Goal: Task Accomplishment & Management: Complete application form

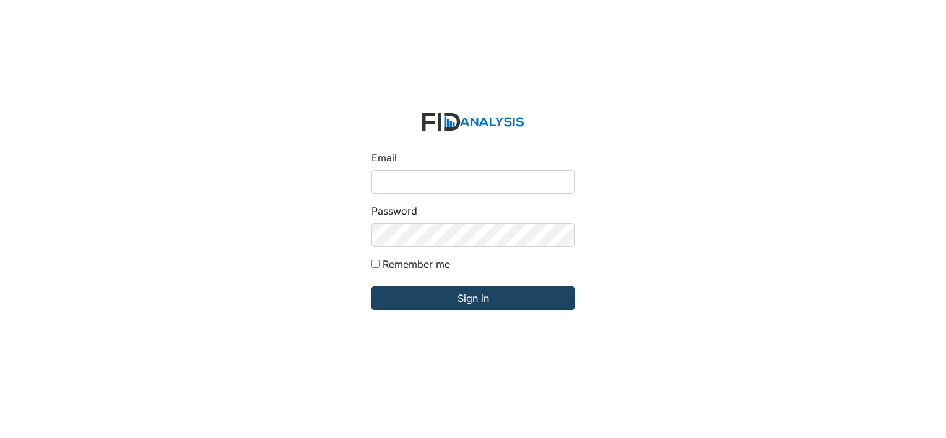
type input "[EMAIL_ADDRESS][DOMAIN_NAME]"
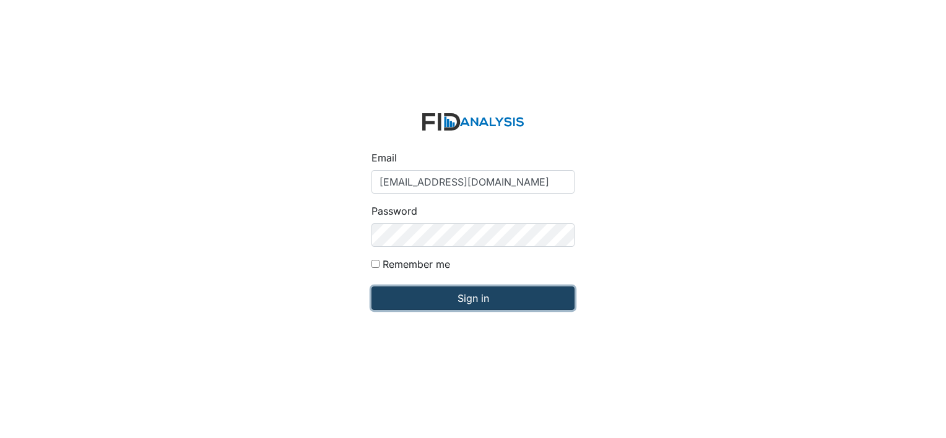
click at [451, 308] on input "Sign in" at bounding box center [473, 299] width 203 height 24
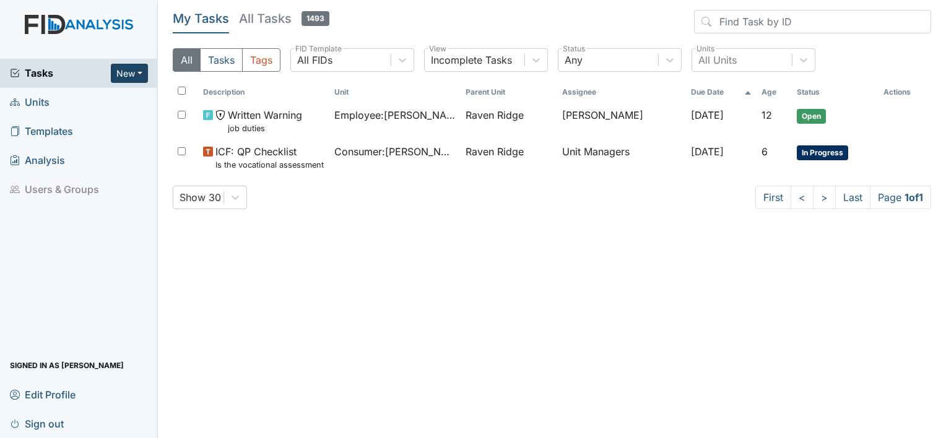
click at [134, 73] on button "New" at bounding box center [129, 73] width 37 height 19
click at [87, 102] on link "Form" at bounding box center [98, 99] width 98 height 20
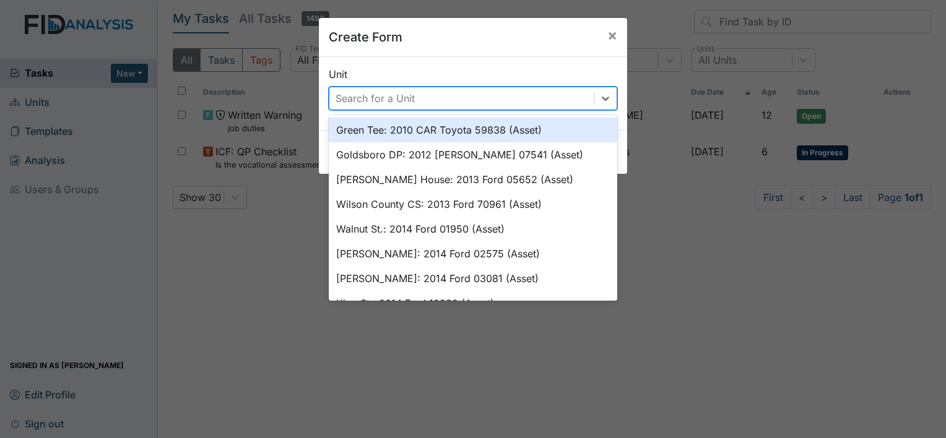
click at [376, 103] on div "Search for a Unit" at bounding box center [375, 98] width 79 height 15
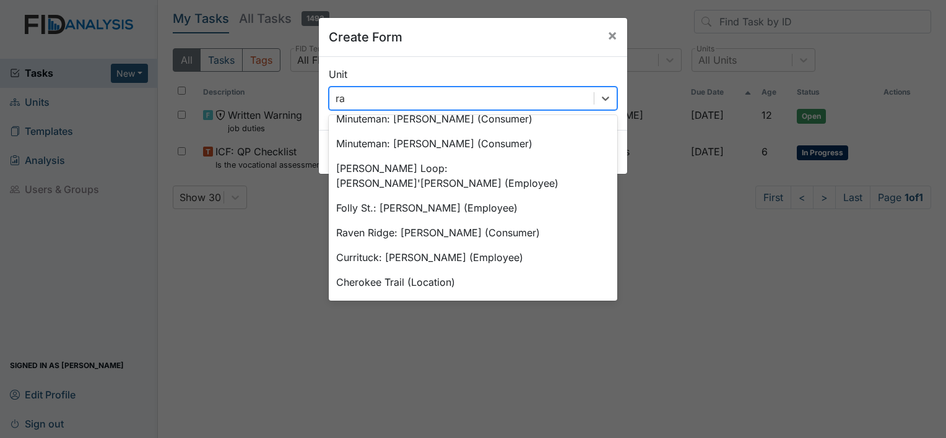
scroll to position [297, 0]
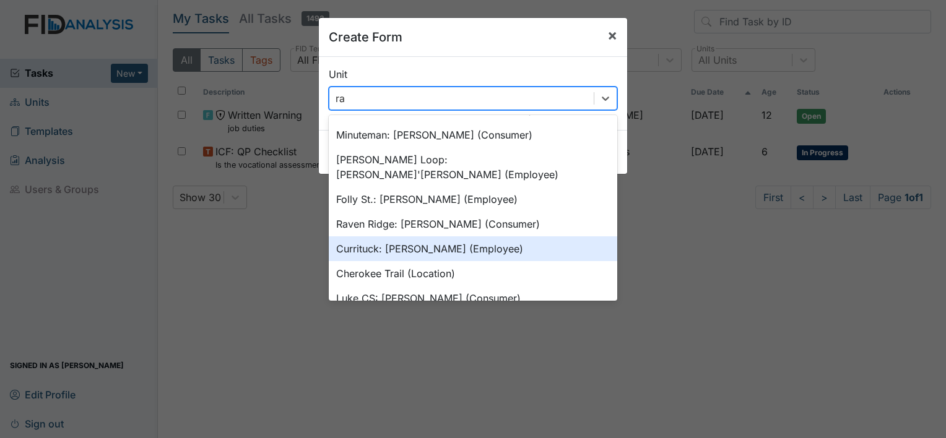
type input "ra"
click at [610, 37] on span "×" at bounding box center [612, 35] width 10 height 18
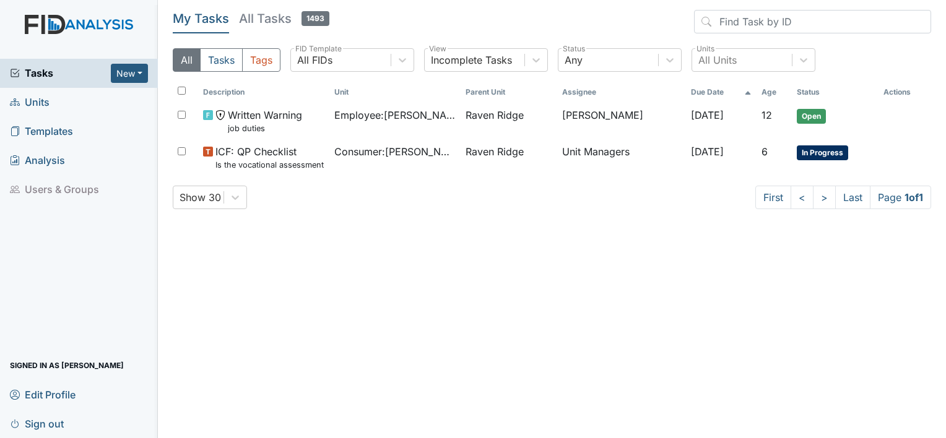
click at [35, 26] on img at bounding box center [79, 37] width 158 height 44
click at [32, 104] on span "Units" at bounding box center [30, 102] width 40 height 19
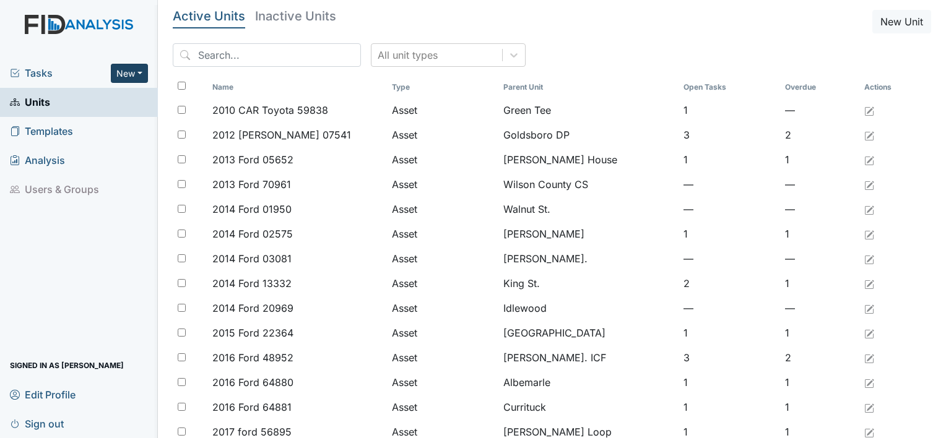
click at [123, 71] on button "New" at bounding box center [129, 73] width 37 height 19
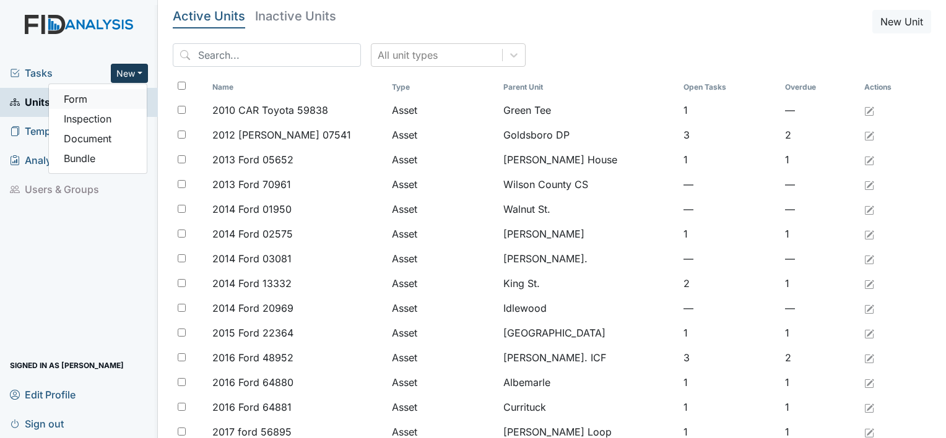
click at [82, 100] on link "Form" at bounding box center [98, 99] width 98 height 20
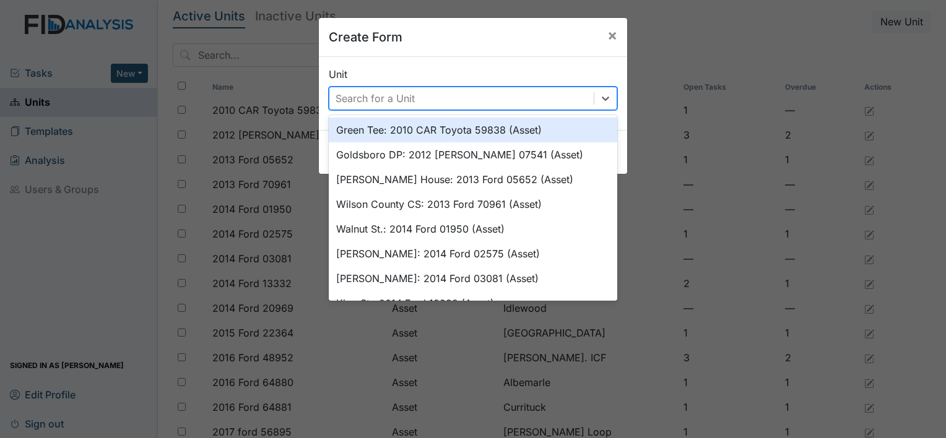
click at [338, 96] on div "Search for a Unit" at bounding box center [375, 98] width 79 height 15
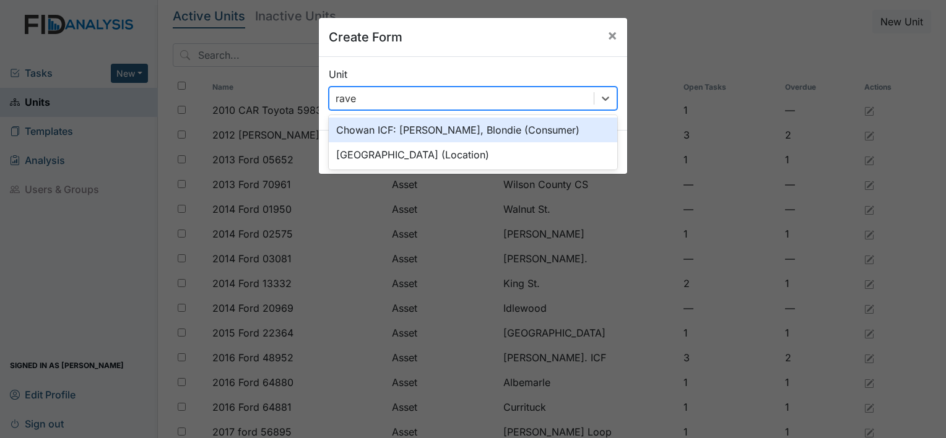
type input "raven"
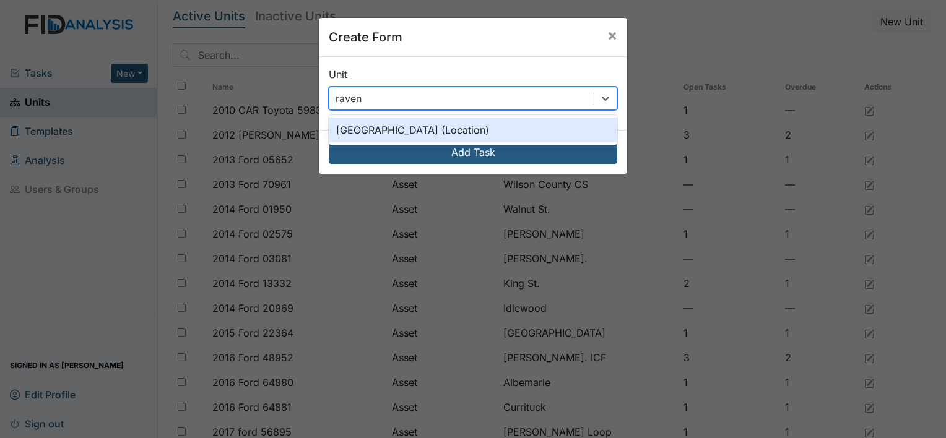
click at [373, 131] on div "Raven Ridge (Location)" at bounding box center [473, 130] width 289 height 25
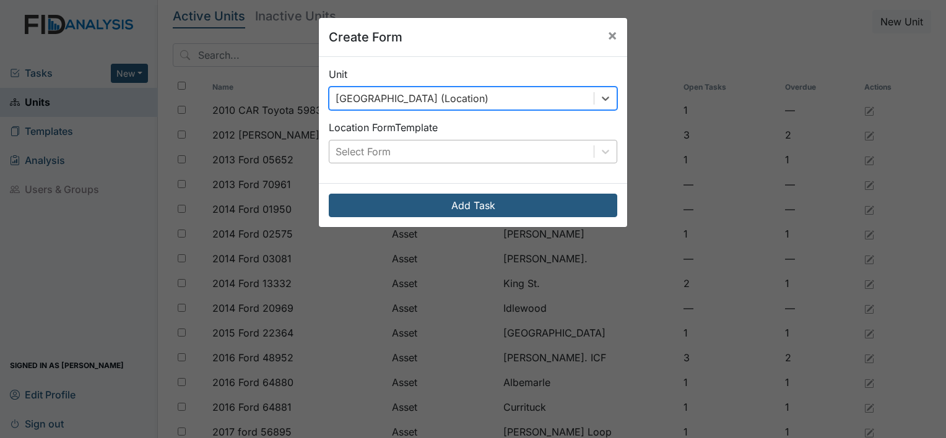
click at [374, 152] on div "Select Form" at bounding box center [363, 151] width 55 height 15
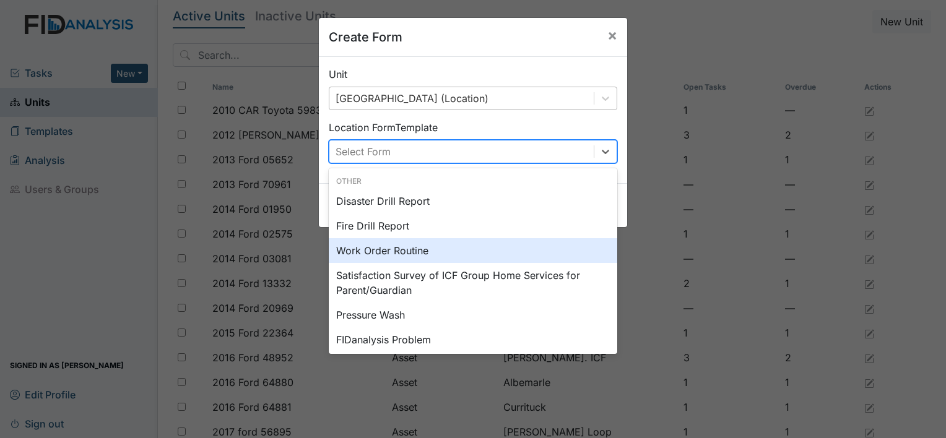
click at [368, 248] on div "Work Order Routine" at bounding box center [473, 250] width 289 height 25
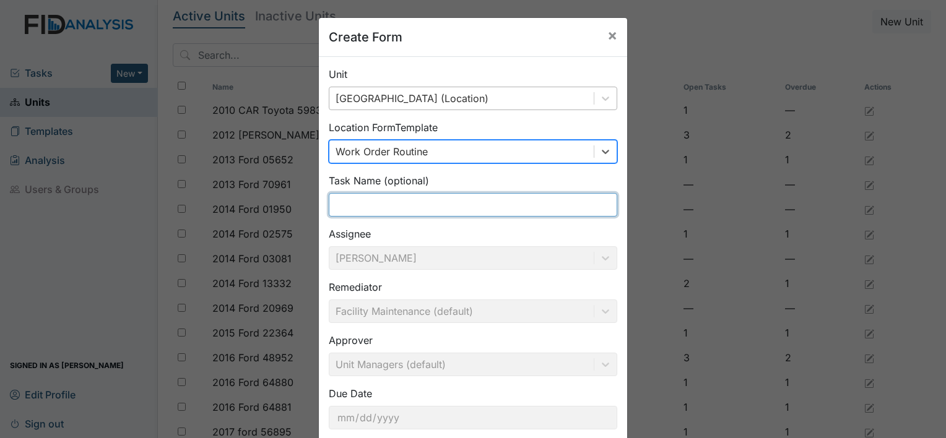
click at [399, 206] on input "text" at bounding box center [473, 205] width 289 height 24
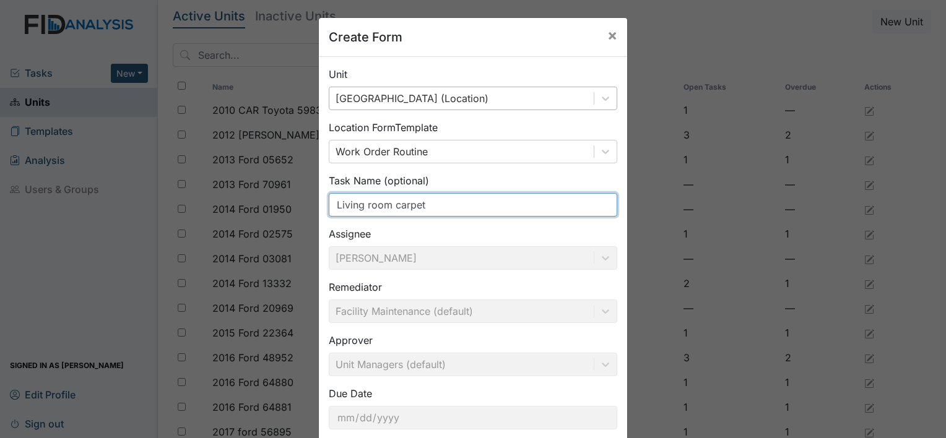
type input "Living room carpet"
click at [806, 305] on div "Create Form × Unit Raven Ridge (Location) Location Form Template Work Order Rou…" at bounding box center [473, 219] width 946 height 438
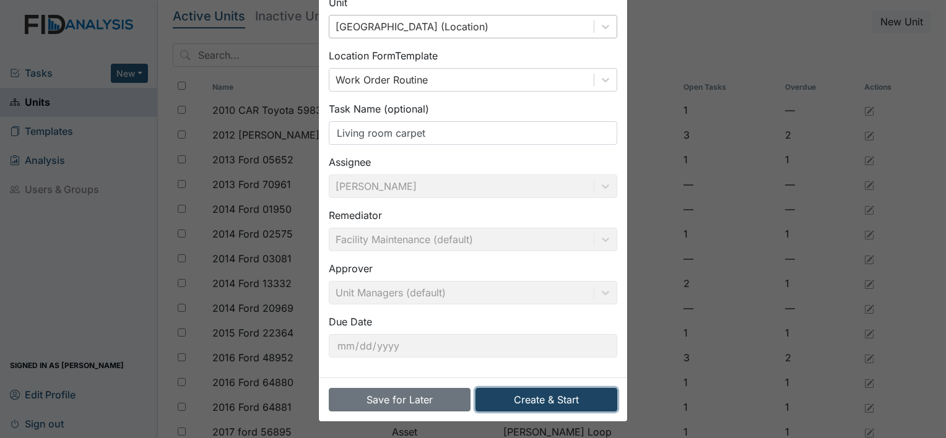
click at [556, 400] on button "Create & Start" at bounding box center [547, 400] width 142 height 24
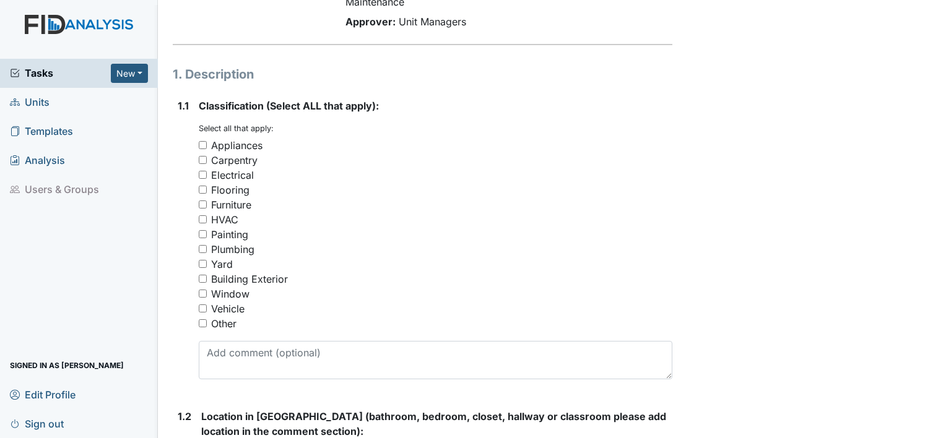
scroll to position [149, 0]
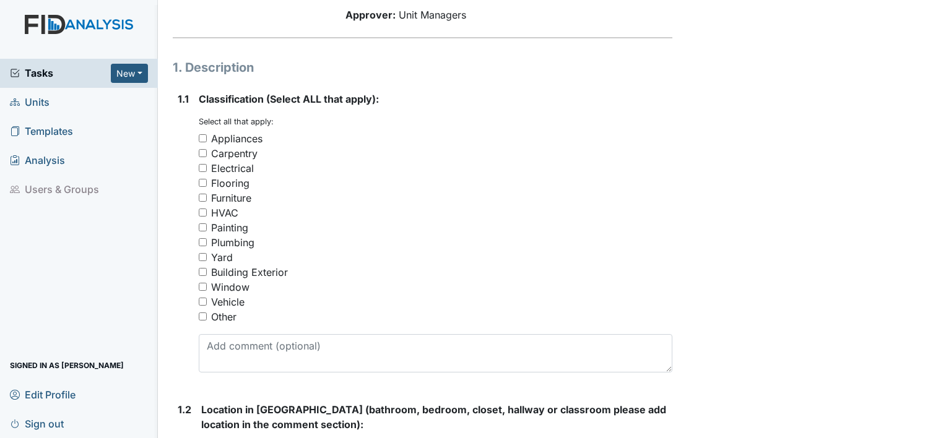
click at [206, 183] on input "Flooring" at bounding box center [203, 183] width 8 height 8
checkbox input "true"
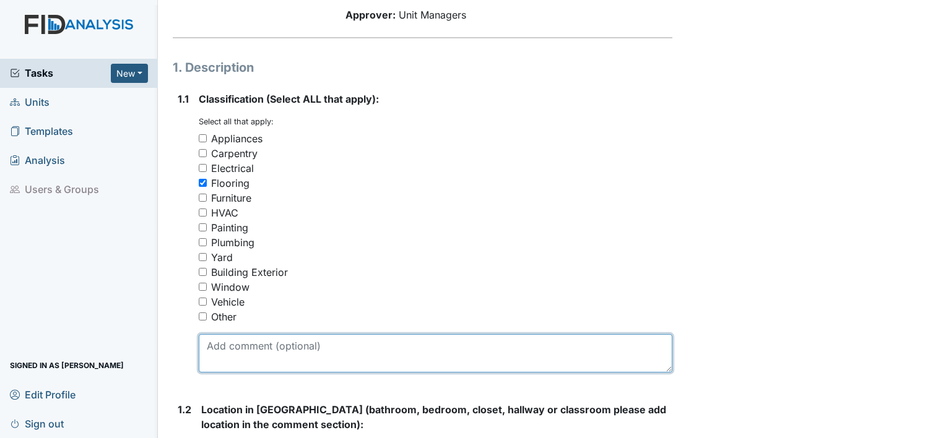
click at [267, 359] on textarea at bounding box center [436, 353] width 474 height 38
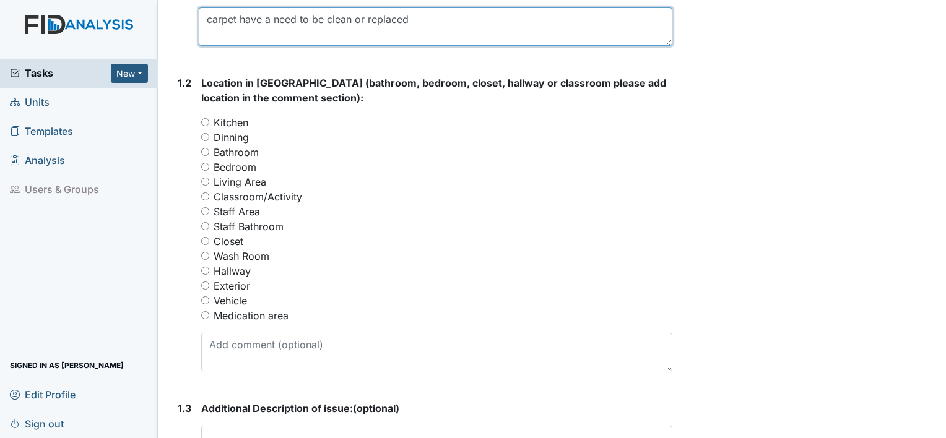
scroll to position [480, 0]
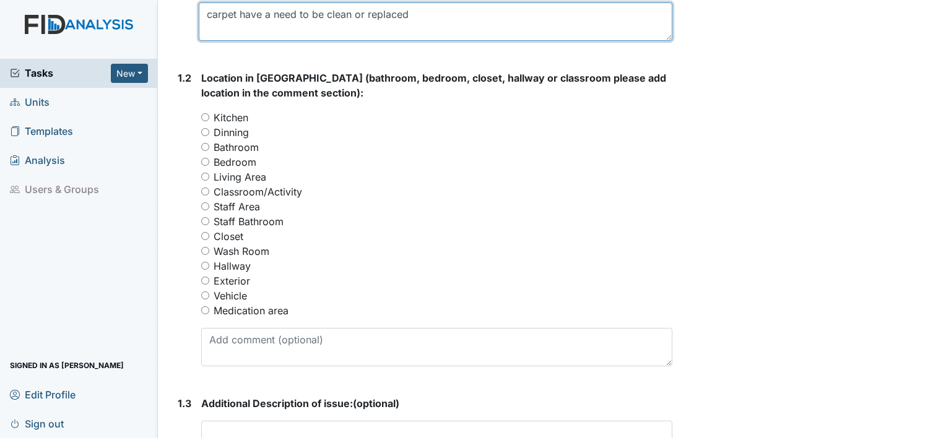
type textarea "carpet have a need to be clean or replaced"
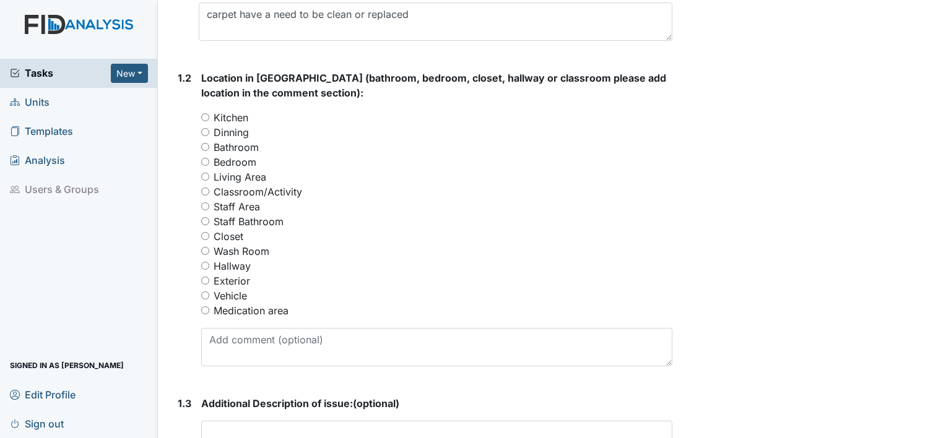
click at [206, 181] on div "Living Area" at bounding box center [436, 177] width 471 height 15
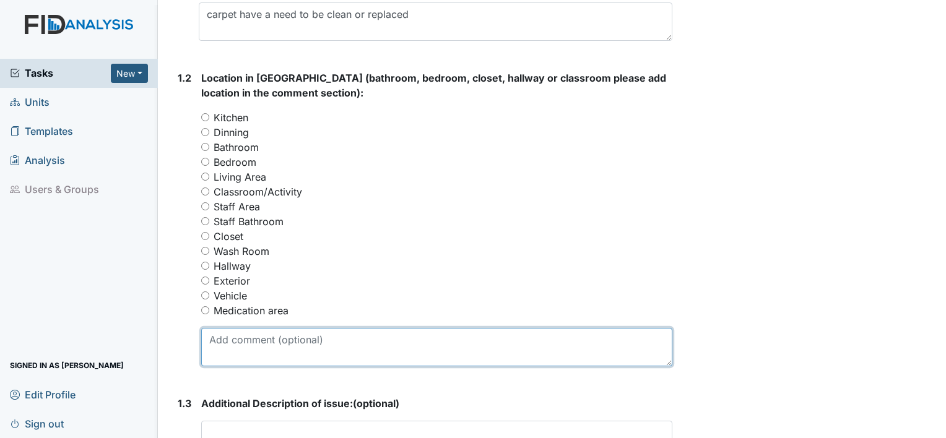
click at [240, 344] on textarea at bounding box center [436, 347] width 471 height 38
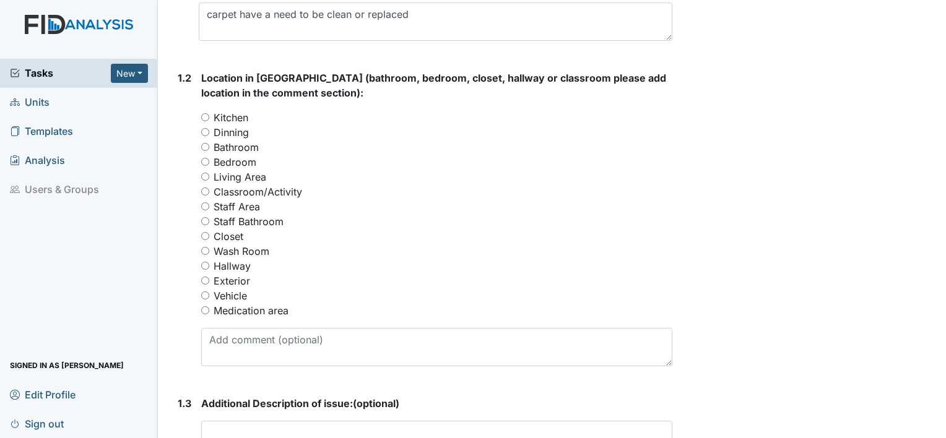
click at [206, 174] on input "Living Area" at bounding box center [205, 177] width 8 height 8
radio input "true"
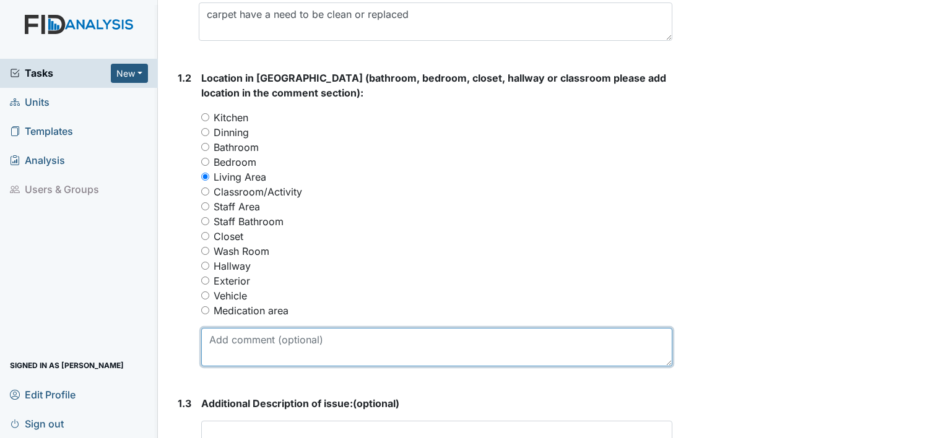
click at [236, 337] on textarea at bounding box center [436, 347] width 471 height 38
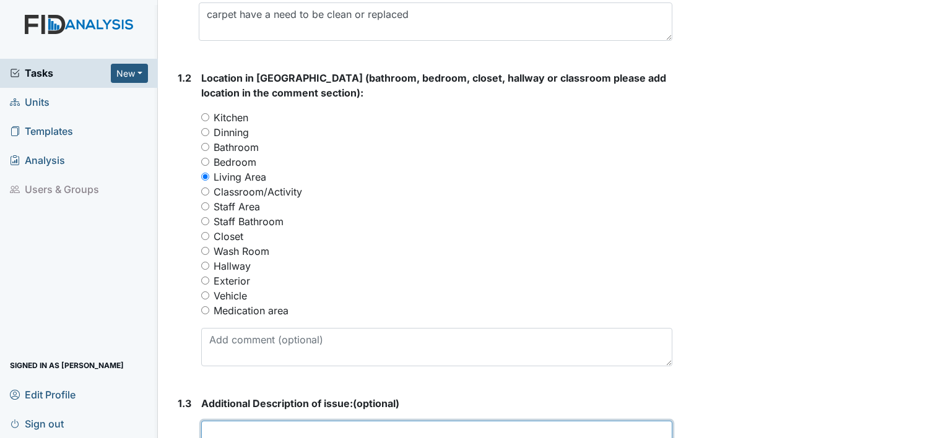
click at [212, 424] on textarea at bounding box center [436, 440] width 471 height 38
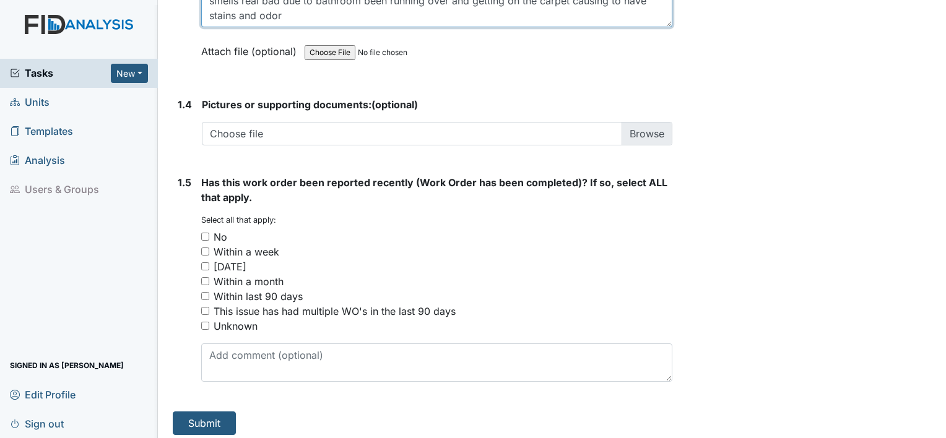
scroll to position [918, 0]
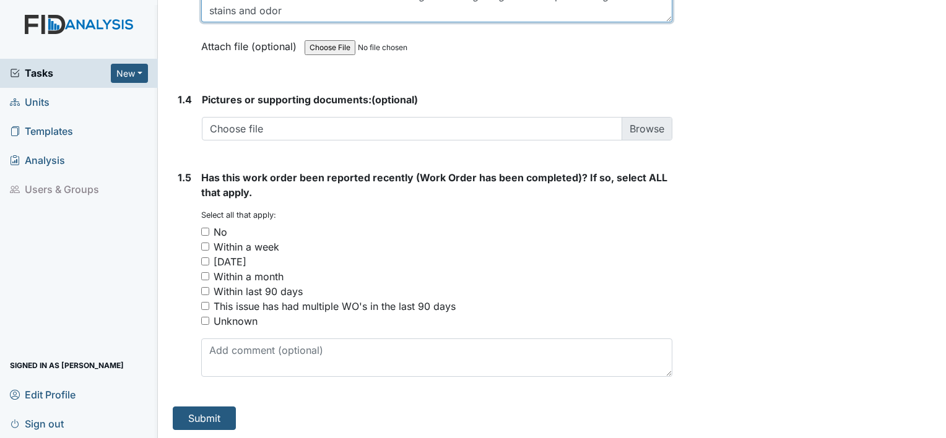
type textarea "smells real bad due to bathroom been running over and getting on the carpet cau…"
click at [206, 230] on input "No" at bounding box center [205, 232] width 8 height 8
checkbox input "true"
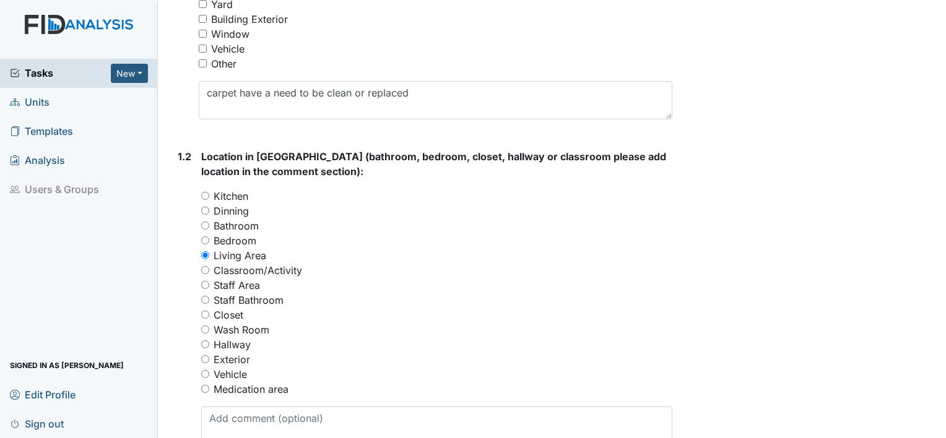
scroll to position [402, 0]
type textarea "smells really bad due to bathroom been running over and getting on the carpet c…"
click at [832, 376] on div "Archive Task × Are you sure you want to archive this task? It will appear as in…" at bounding box center [811, 276] width 259 height 1338
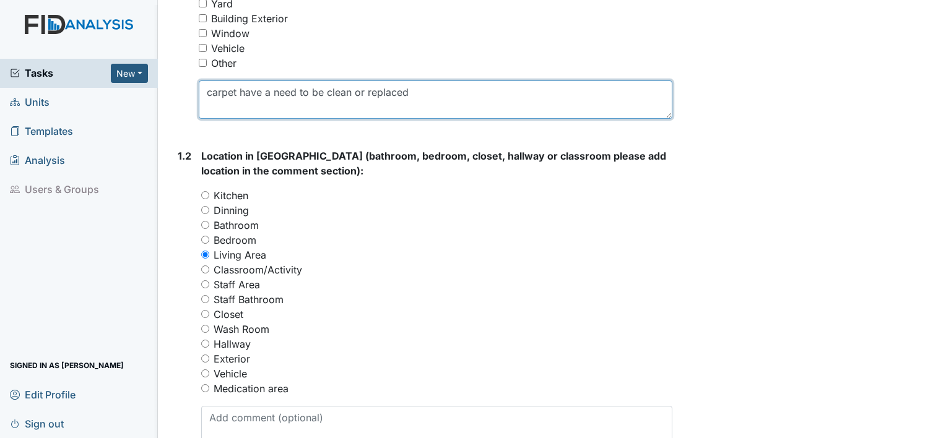
click at [438, 95] on textarea "carpet have a need to be clean or replaced" at bounding box center [436, 99] width 474 height 38
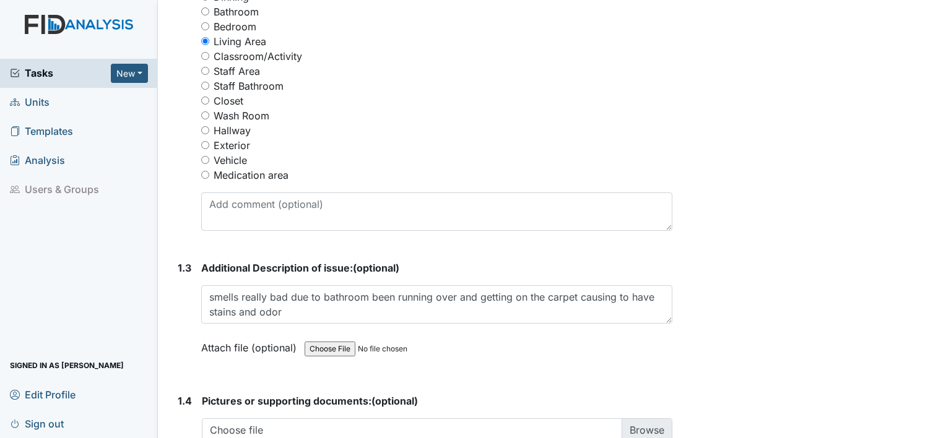
scroll to position [615, 0]
type textarea "carpet have a need to be clean or replaced due to stains"
click at [810, 323] on div "Archive Task × Are you sure you want to archive this task? It will appear as in…" at bounding box center [811, 63] width 259 height 1338
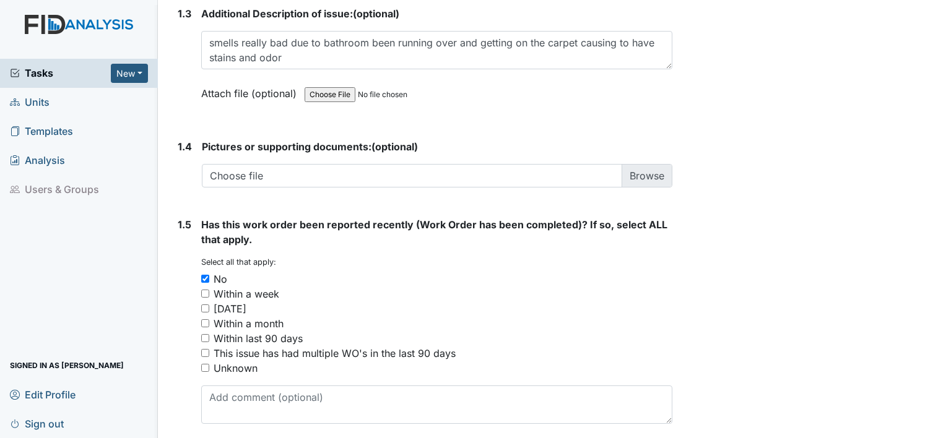
scroll to position [918, 0]
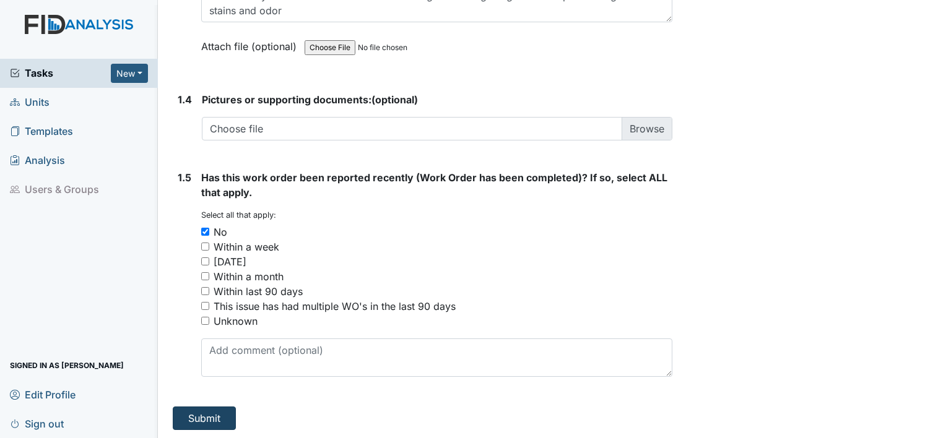
click at [199, 416] on button "Submit" at bounding box center [204, 419] width 63 height 24
